Goal: Understand process/instructions

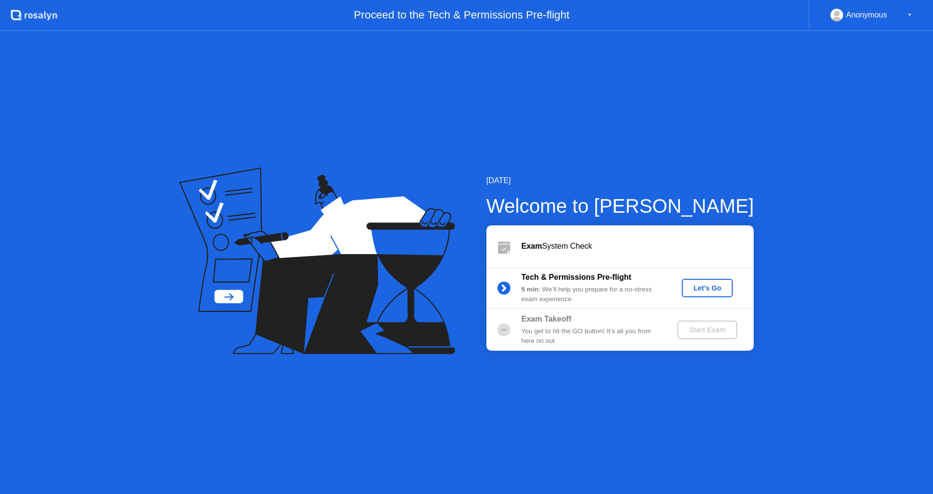
click at [710, 281] on button "Let's Go" at bounding box center [707, 288] width 51 height 18
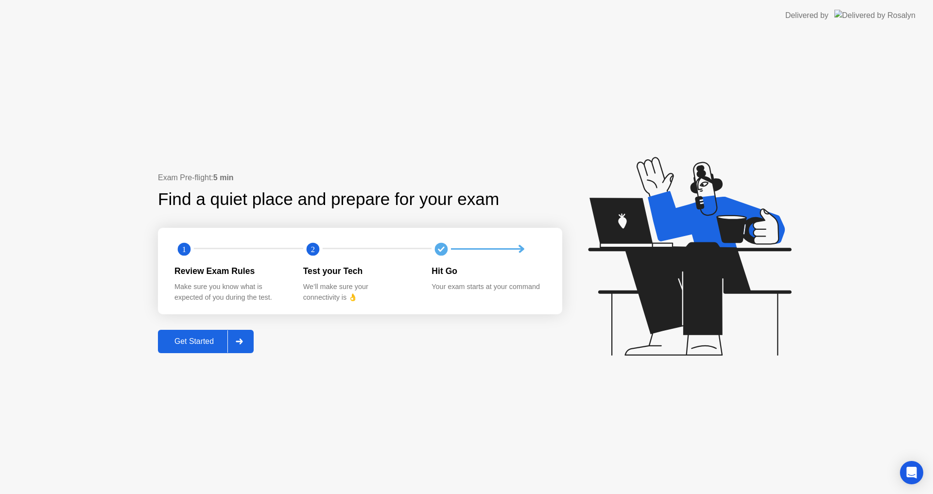
click at [175, 343] on div "Get Started" at bounding box center [194, 341] width 67 height 9
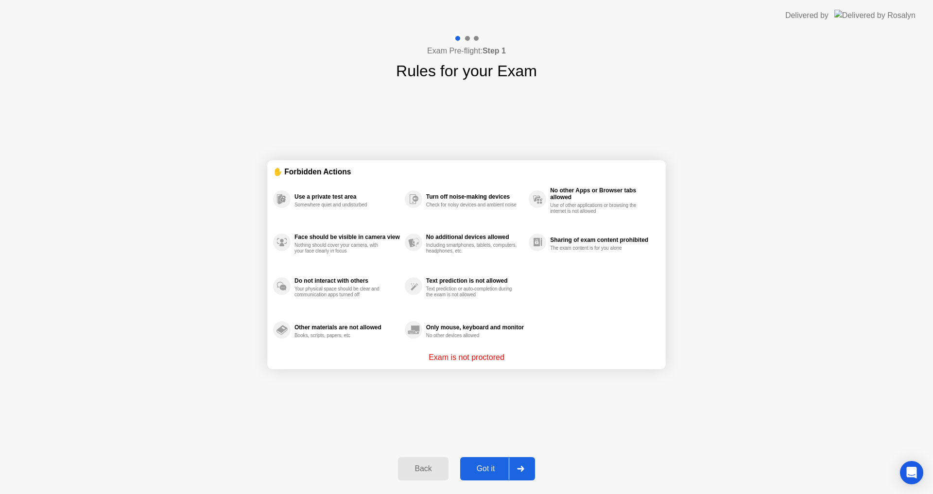
click at [501, 467] on div "Got it" at bounding box center [486, 469] width 46 height 9
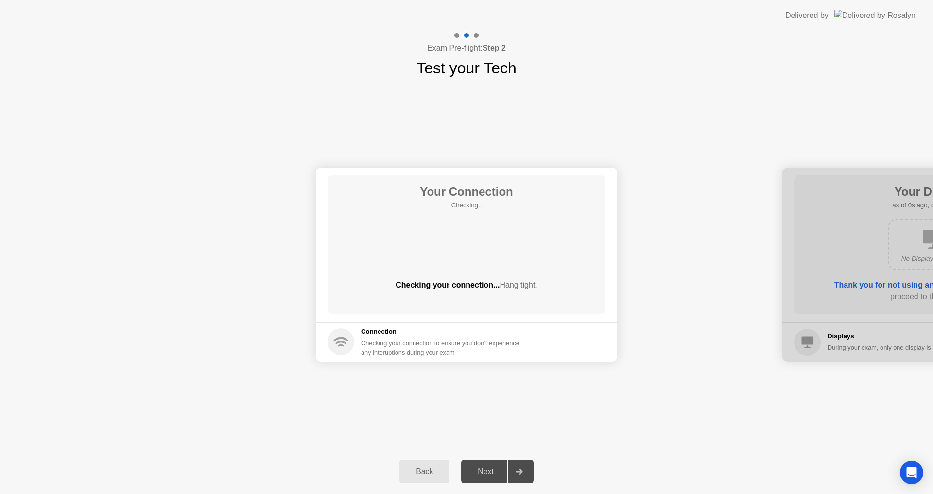
click at [501, 468] on div "Next" at bounding box center [485, 472] width 43 height 9
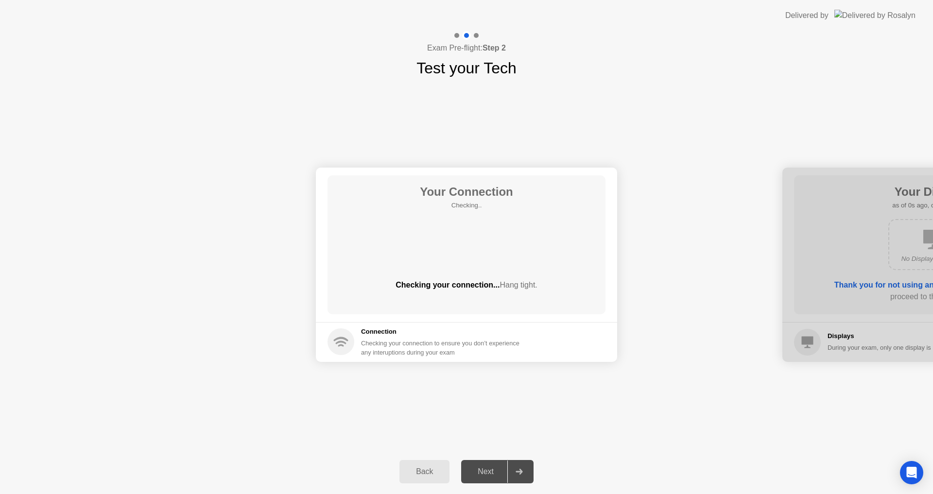
click at [501, 468] on div "Next" at bounding box center [485, 472] width 43 height 9
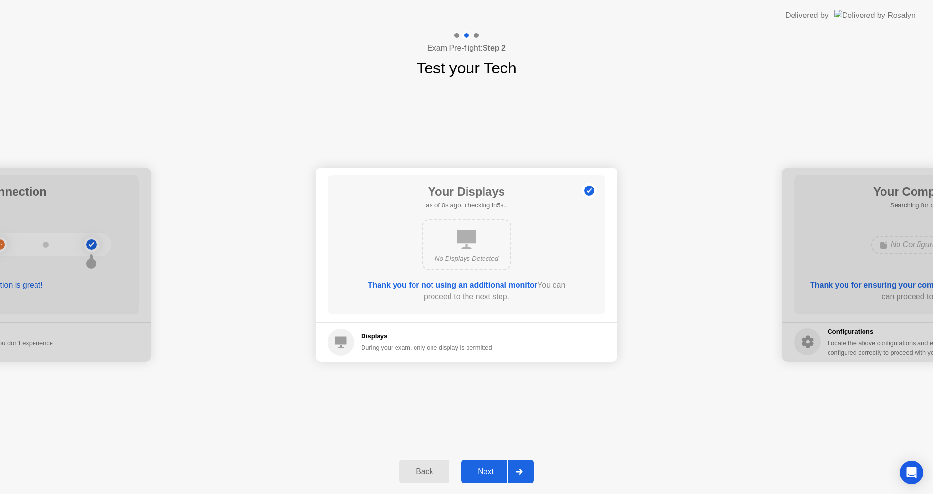
click at [496, 469] on div "Next" at bounding box center [485, 472] width 43 height 9
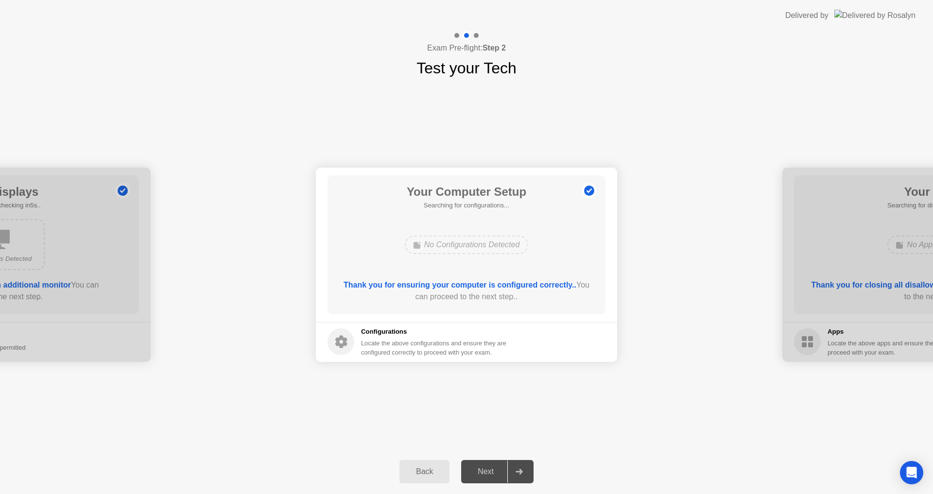
click at [496, 469] on div "Next" at bounding box center [485, 472] width 43 height 9
